Goal: Transaction & Acquisition: Purchase product/service

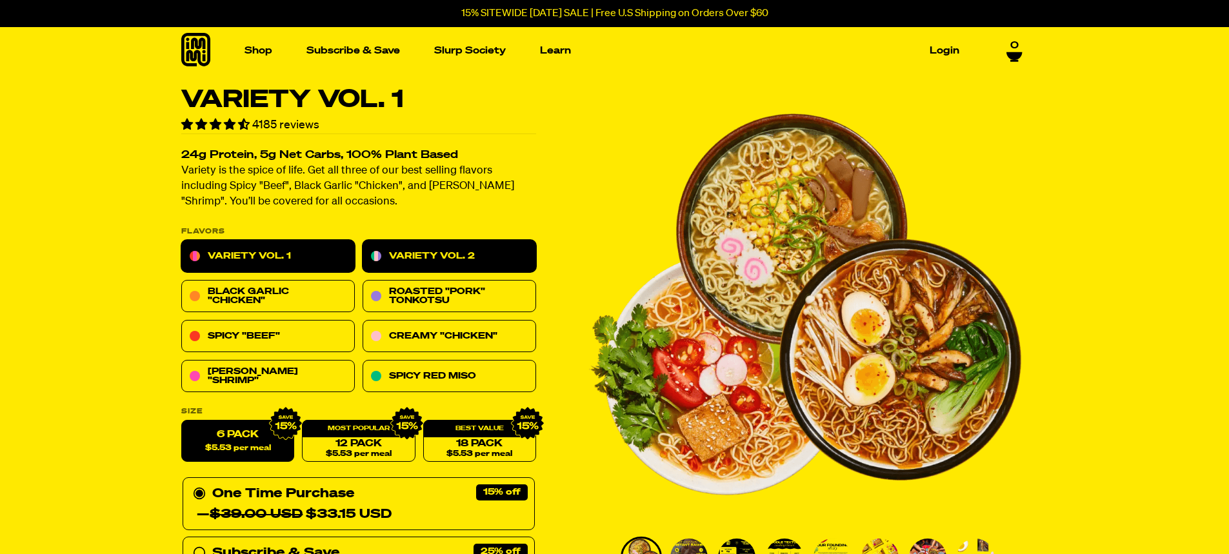
click at [439, 250] on link "Variety Vol. 2" at bounding box center [449, 257] width 174 height 32
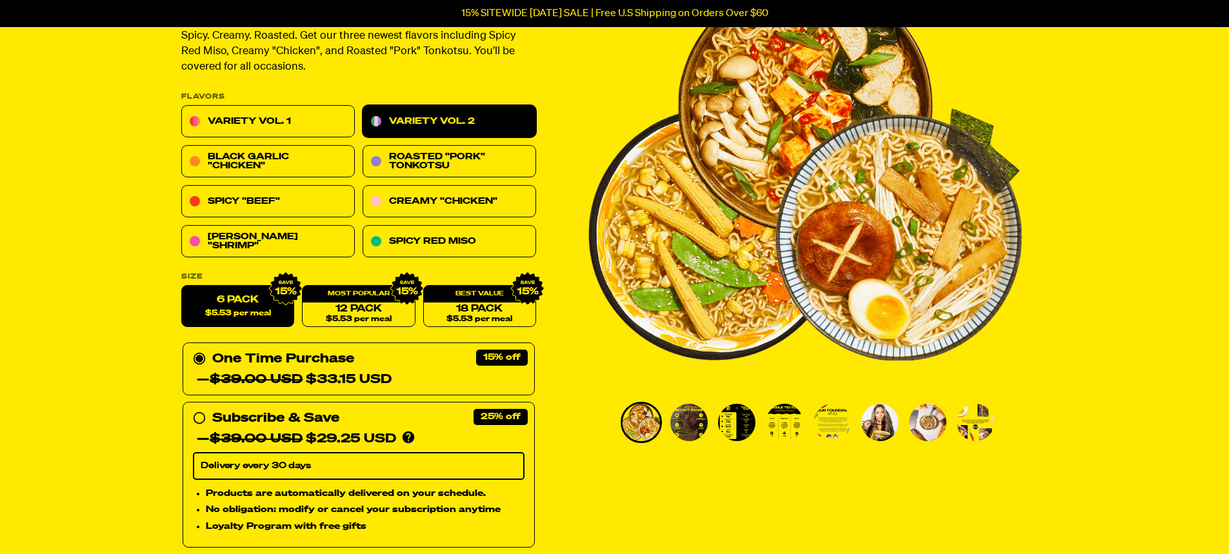
scroll to position [129, 0]
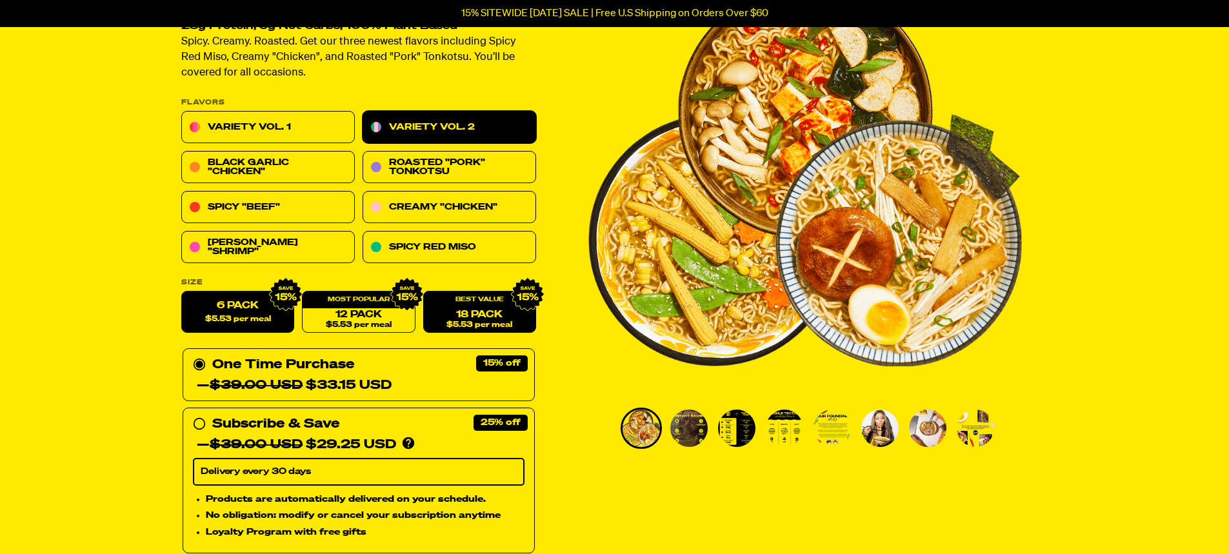
click at [505, 315] on link "18 Pack $5.53 per meal" at bounding box center [478, 313] width 113 height 42
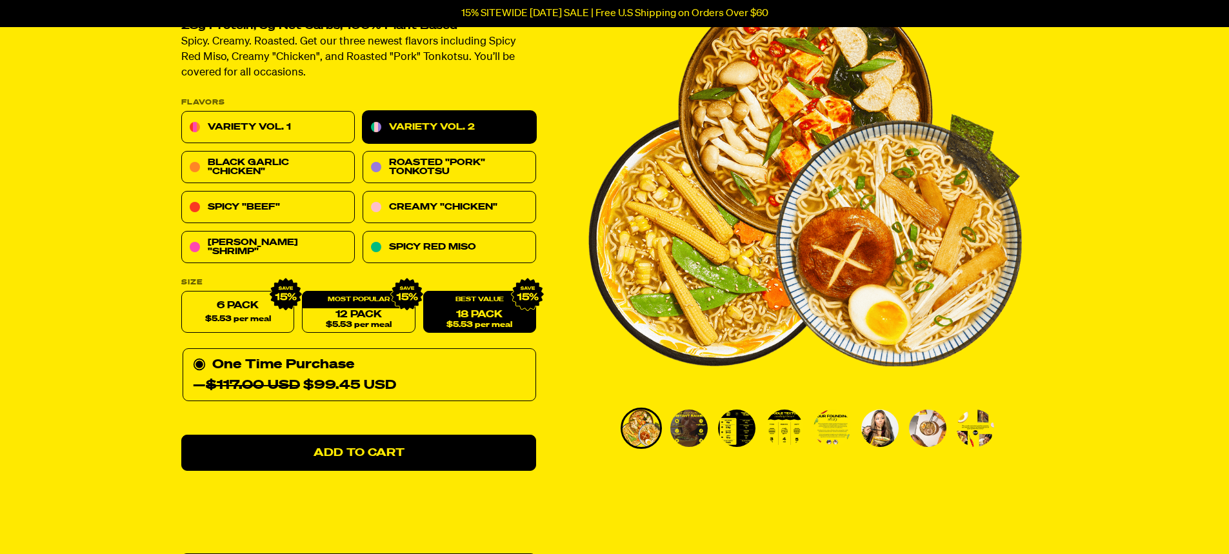
click at [553, 372] on div "Variety Vol. 2 446 reviews 23g Protein, 5g Net Carbs, 100% Plant Based Spicy. C…" at bounding box center [614, 512] width 929 height 1107
click at [594, 375] on img "1 of 8" at bounding box center [804, 175] width 433 height 433
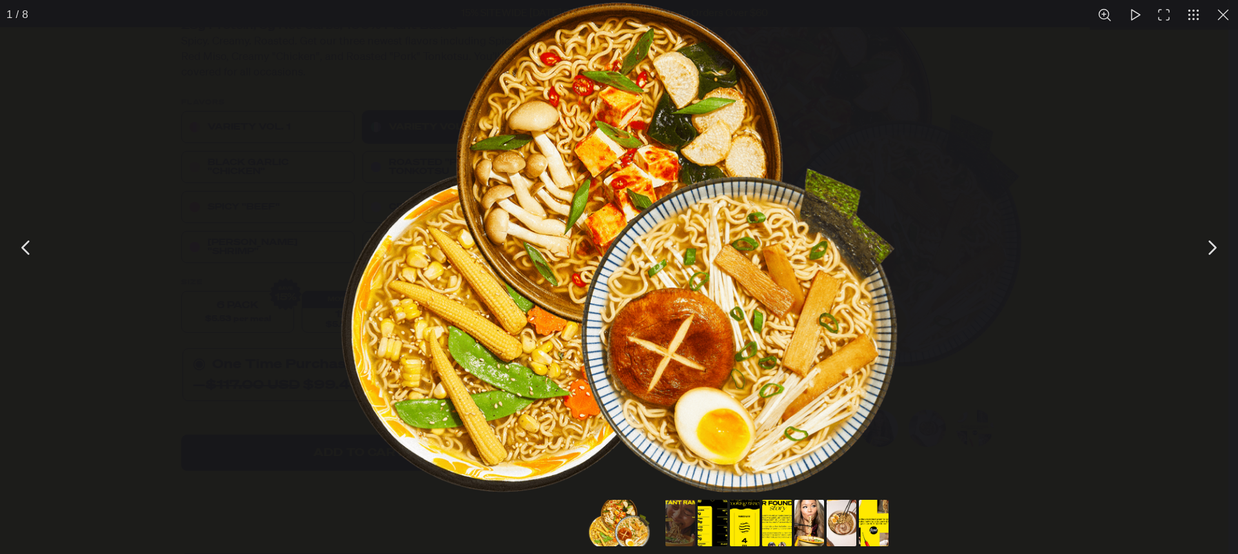
click at [1225, 26] on button "You can close this modal content with the ESC key" at bounding box center [1224, 15] width 30 height 30
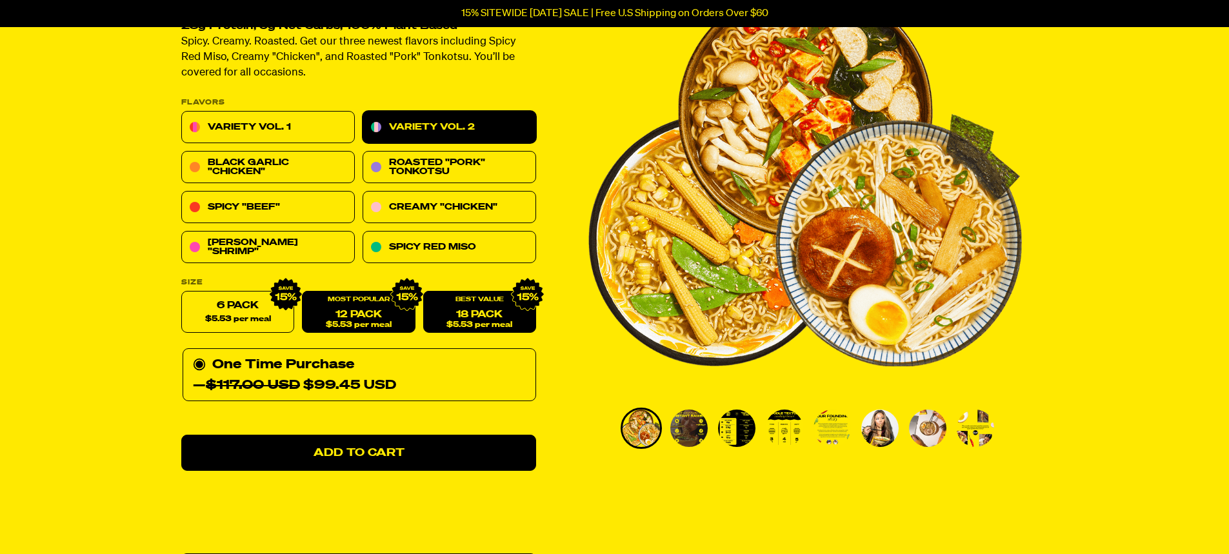
click at [389, 321] on span "$5.53 per meal" at bounding box center [358, 325] width 66 height 8
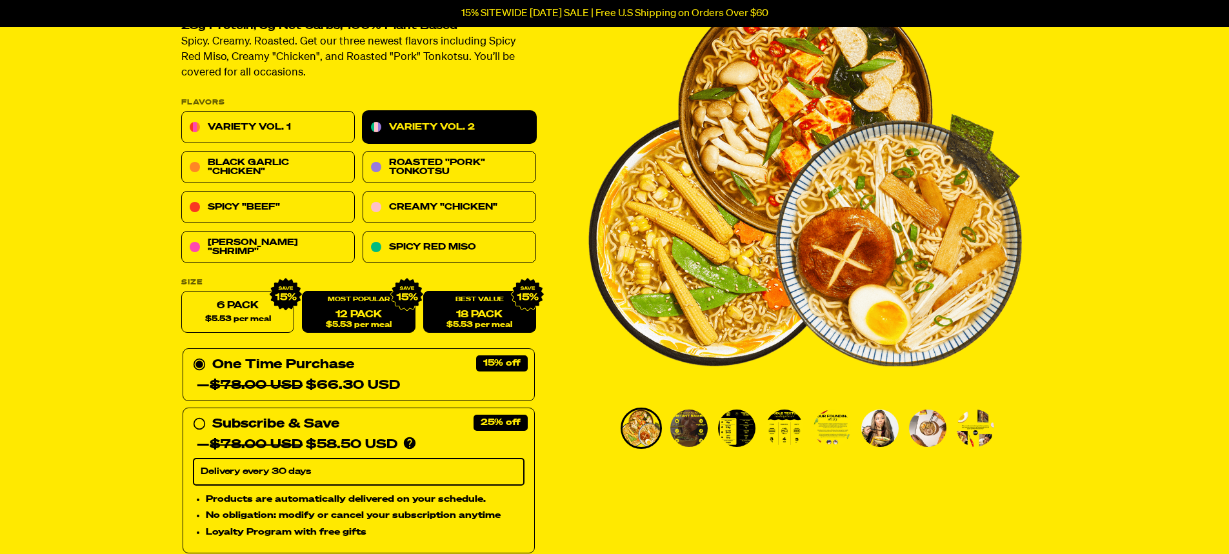
click at [480, 308] on div "18 Pack $5.53 per meal" at bounding box center [478, 313] width 113 height 42
click at [501, 326] on span "$5.53 per meal" at bounding box center [479, 325] width 66 height 8
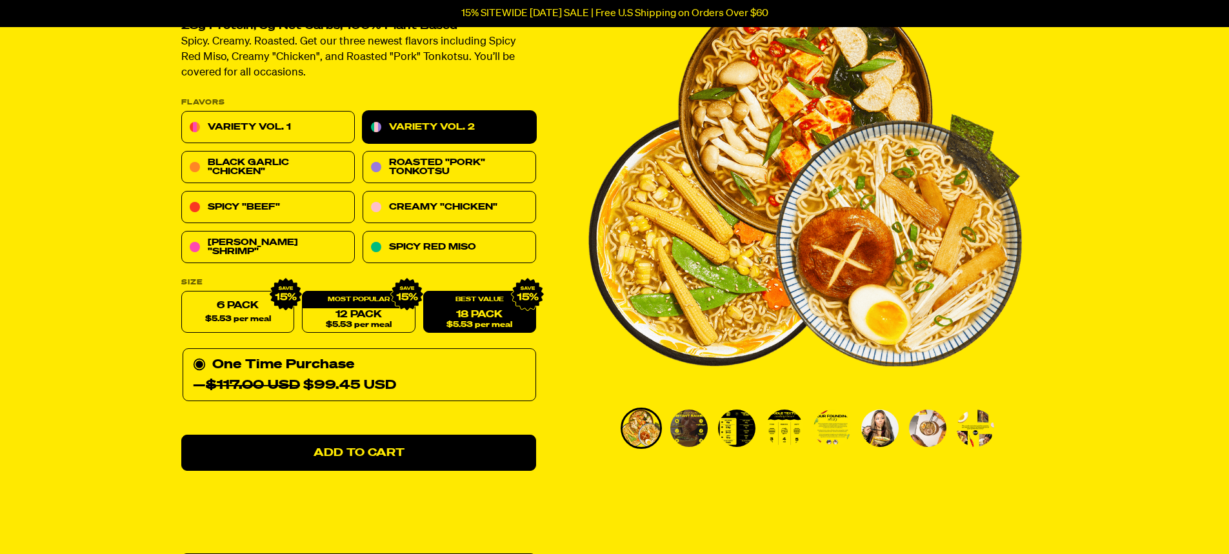
click at [575, 381] on div "Variety Vol. 2 446 reviews 23g Protein, 5g Net Carbs, 100% Plant Based Spicy. C…" at bounding box center [614, 512] width 929 height 1107
click at [590, 403] on div at bounding box center [804, 204] width 433 height 490
drag, startPoint x: 395, startPoint y: 316, endPoint x: 297, endPoint y: 319, distance: 98.1
click at [395, 317] on link "12 Pack $5.53 per meal" at bounding box center [358, 313] width 113 height 42
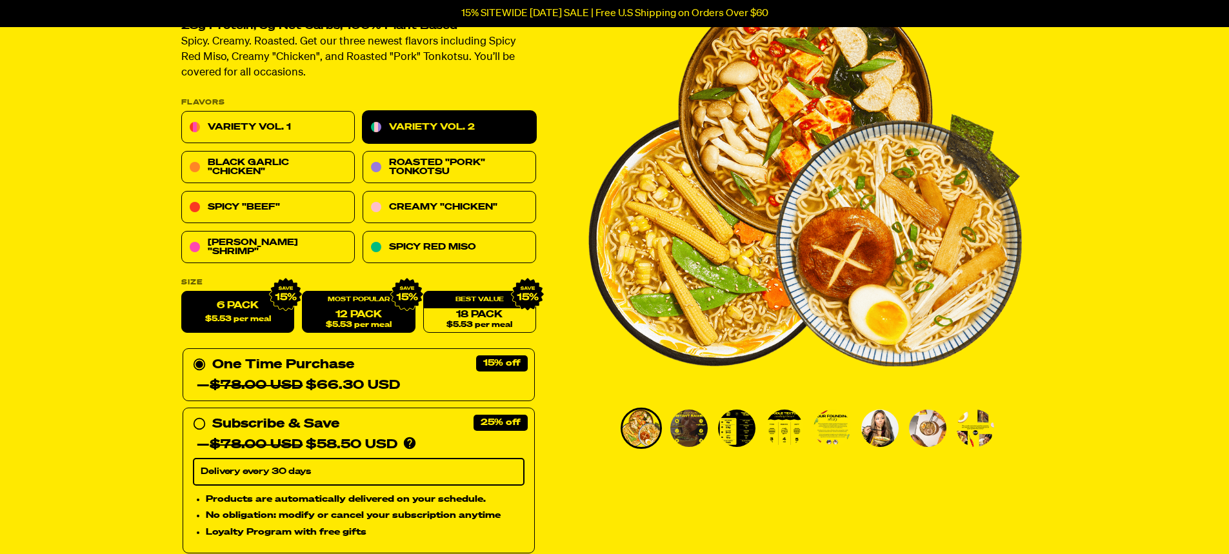
click at [275, 316] on label "6 Pack $5.53 per meal" at bounding box center [237, 313] width 113 height 42
click at [182, 292] on input "6 Pack $5.53 per meal" at bounding box center [181, 292] width 1 height 1
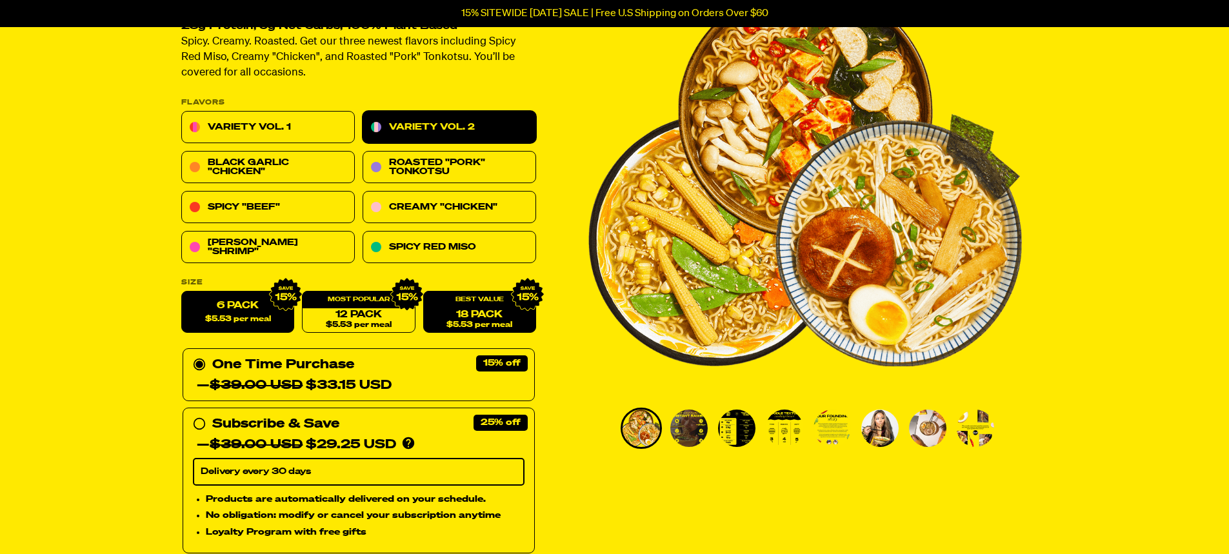
click at [476, 320] on link "18 Pack $5.53 per meal" at bounding box center [478, 313] width 113 height 42
radio input "false"
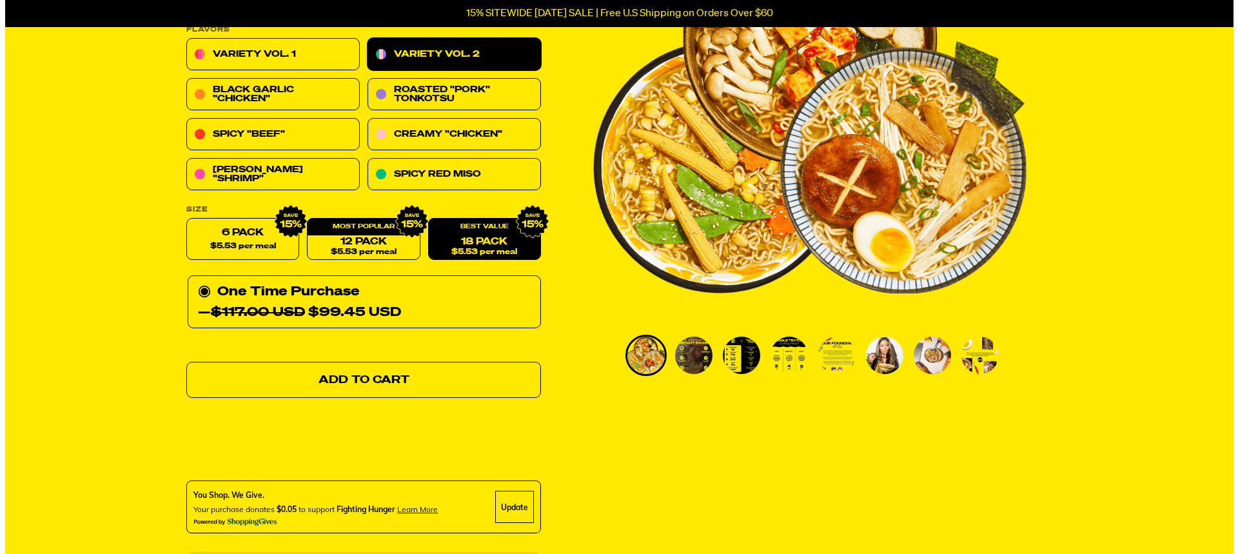
scroll to position [193, 0]
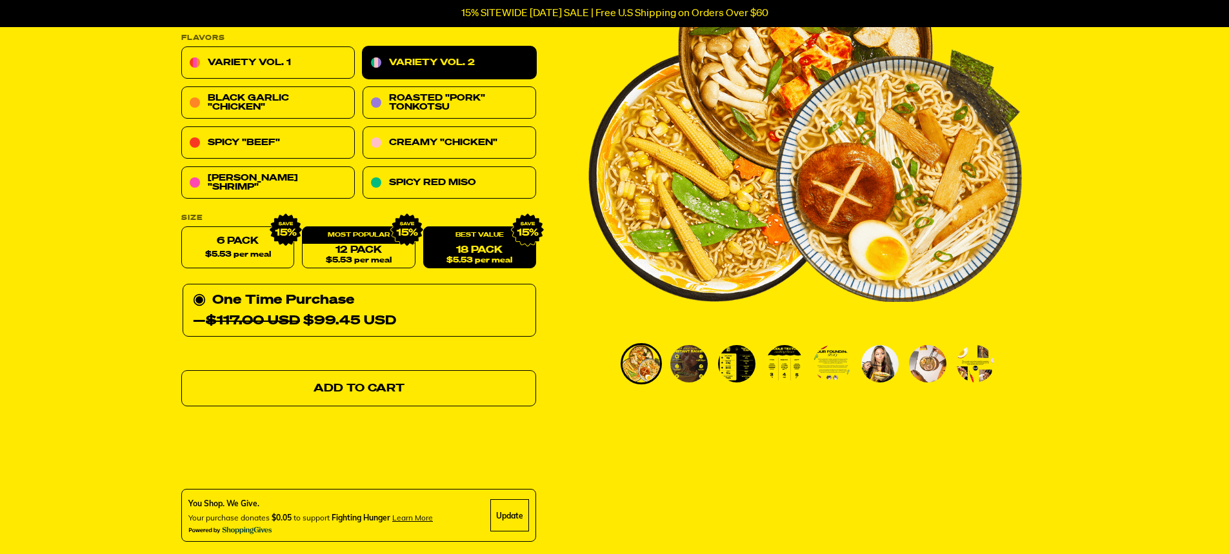
click at [414, 397] on link "Add to Cart" at bounding box center [358, 389] width 355 height 36
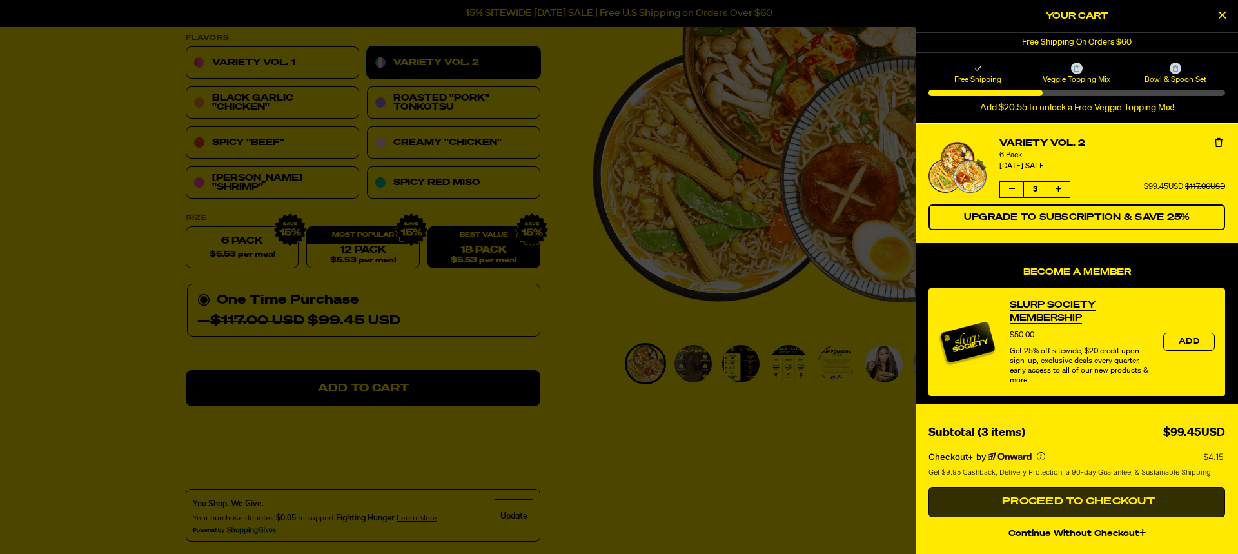
click at [1047, 506] on span "Proceed to Checkout" at bounding box center [1077, 502] width 156 height 10
